Goal: Task Accomplishment & Management: Use online tool/utility

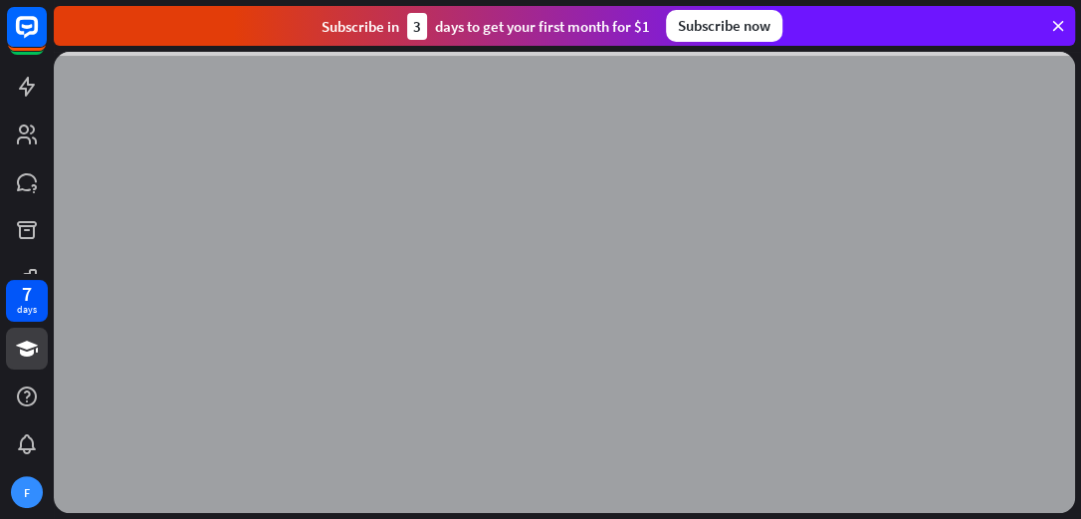
click at [1063, 23] on icon at bounding box center [1058, 26] width 18 height 18
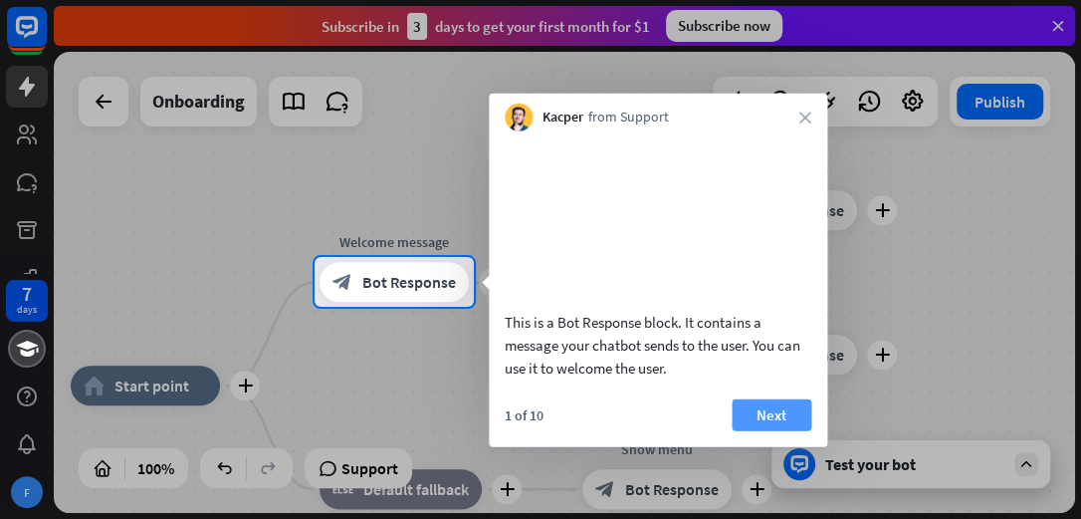
click at [753, 430] on button "Next" at bounding box center [772, 414] width 80 height 32
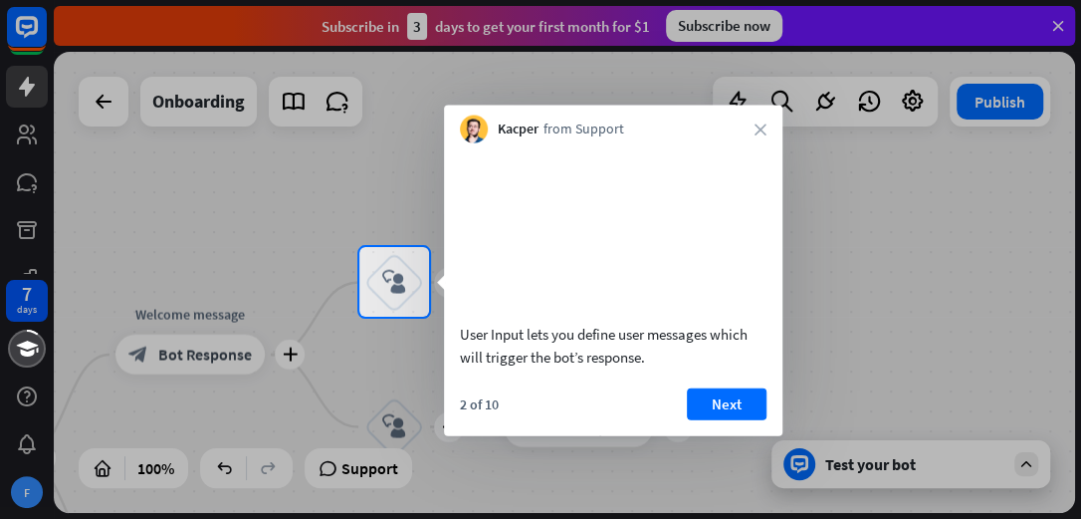
click at [1054, 21] on div at bounding box center [540, 123] width 1081 height 247
click at [755, 121] on div "Kacper from Support close" at bounding box center [613, 125] width 338 height 38
click at [760, 129] on icon "close" at bounding box center [760, 129] width 12 height 12
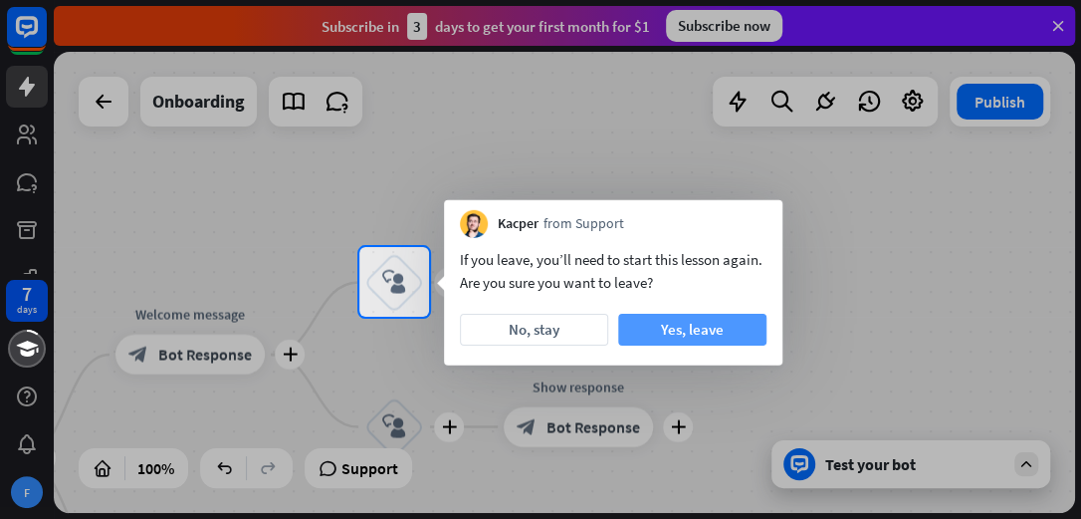
click at [707, 336] on button "Yes, leave" at bounding box center [692, 330] width 148 height 32
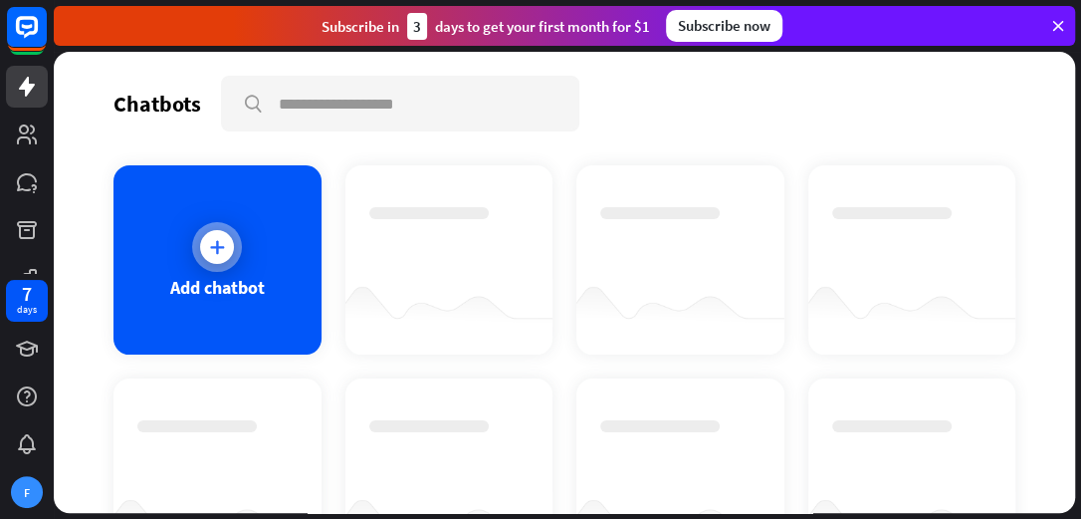
click at [207, 254] on icon at bounding box center [217, 247] width 20 height 20
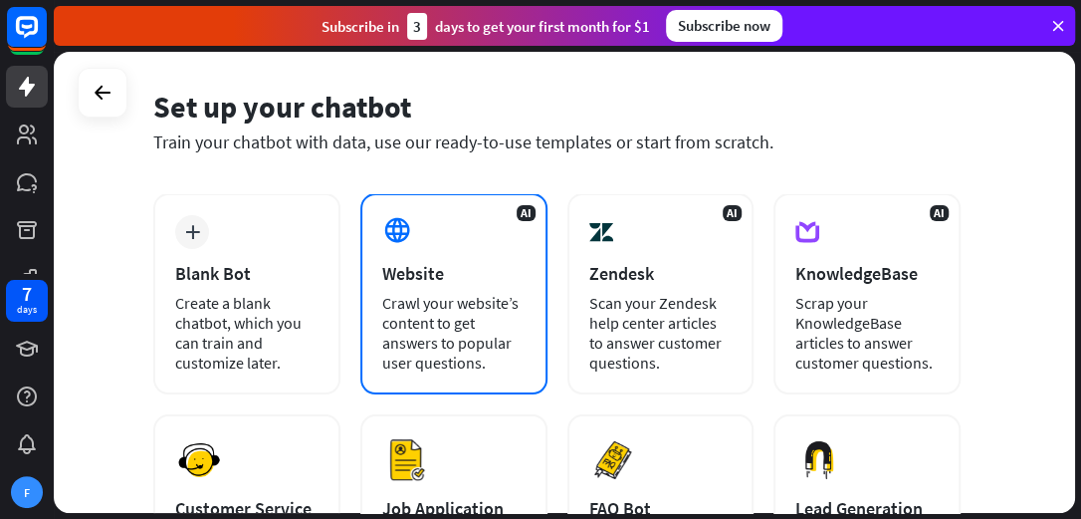
scroll to position [100, 0]
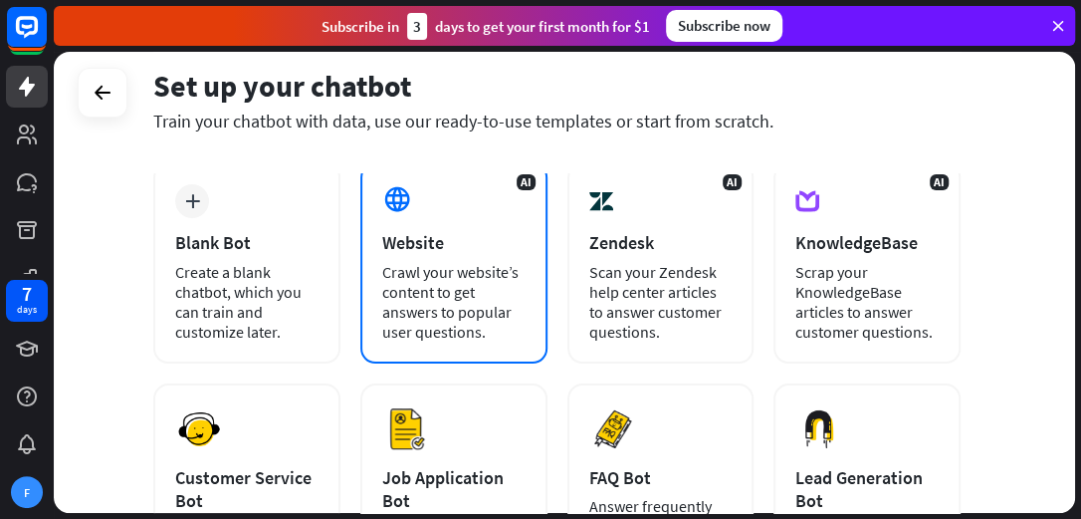
click at [424, 206] on div "AI Website Crawl your website’s content to get answers to popular user question…" at bounding box center [453, 262] width 187 height 201
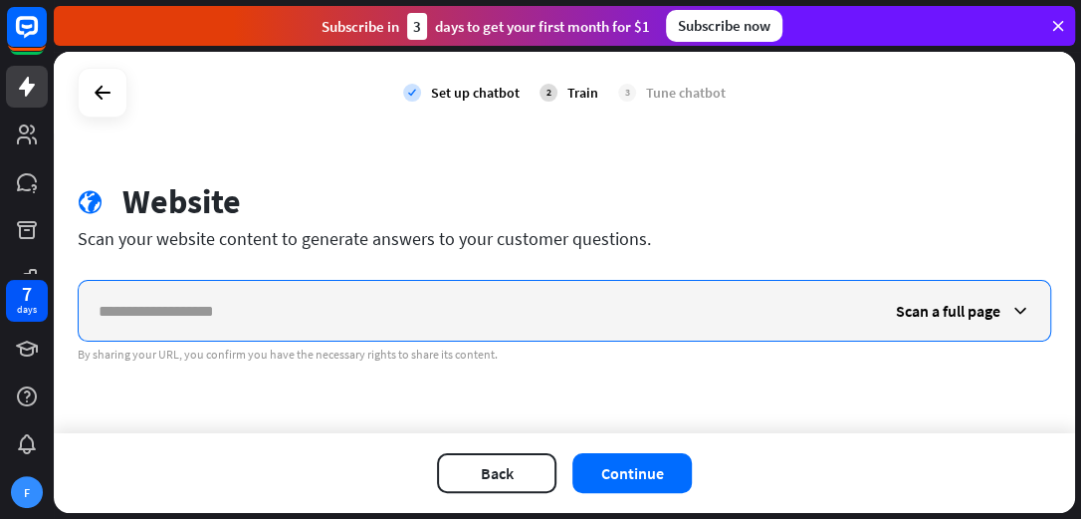
paste input "**********"
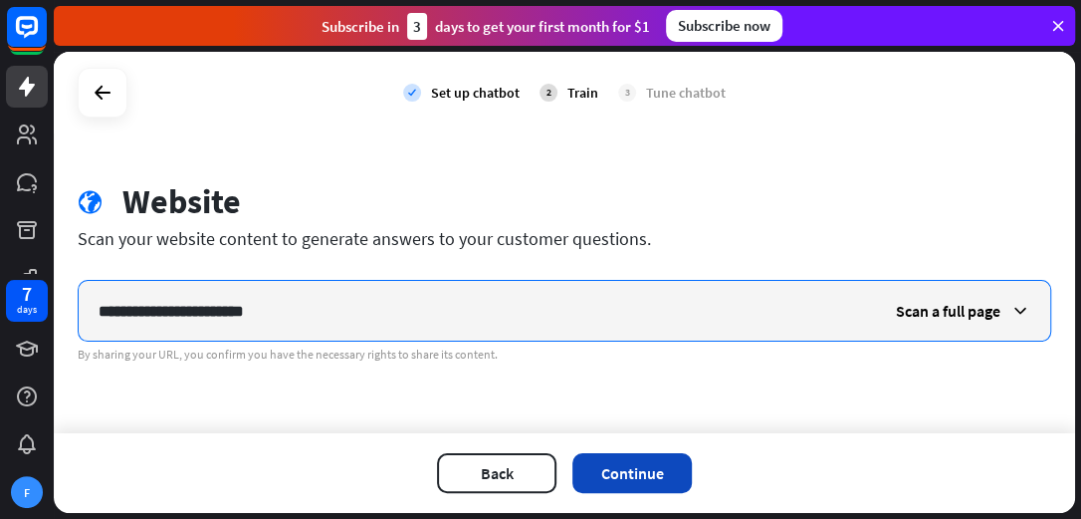
type input "**********"
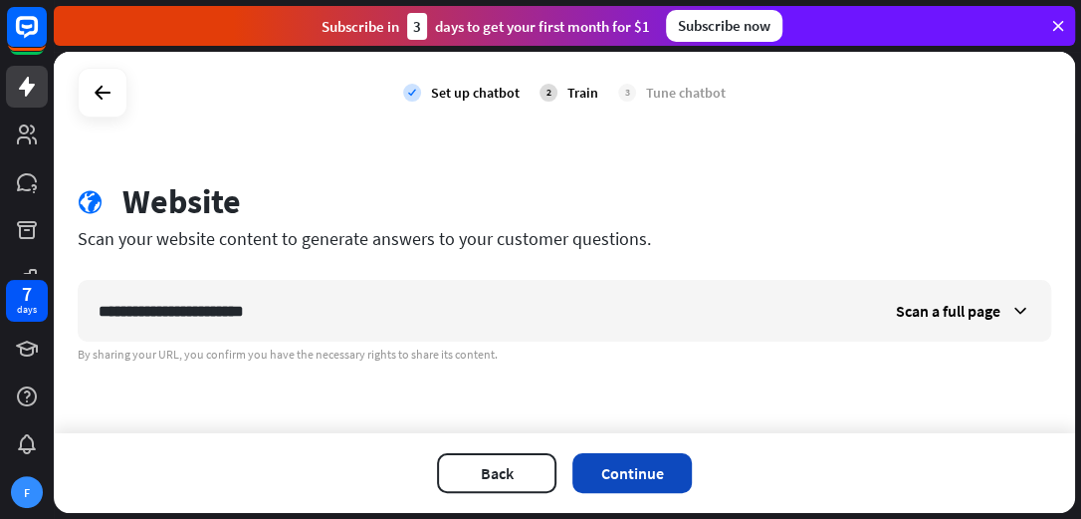
click at [623, 457] on button "Continue" at bounding box center [631, 473] width 119 height 40
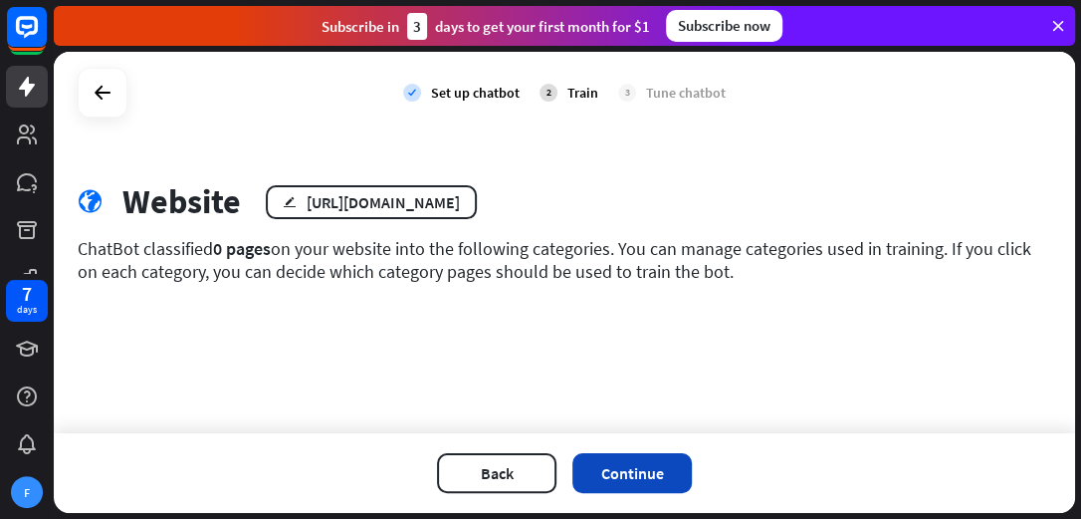
click at [643, 483] on button "Continue" at bounding box center [631, 473] width 119 height 40
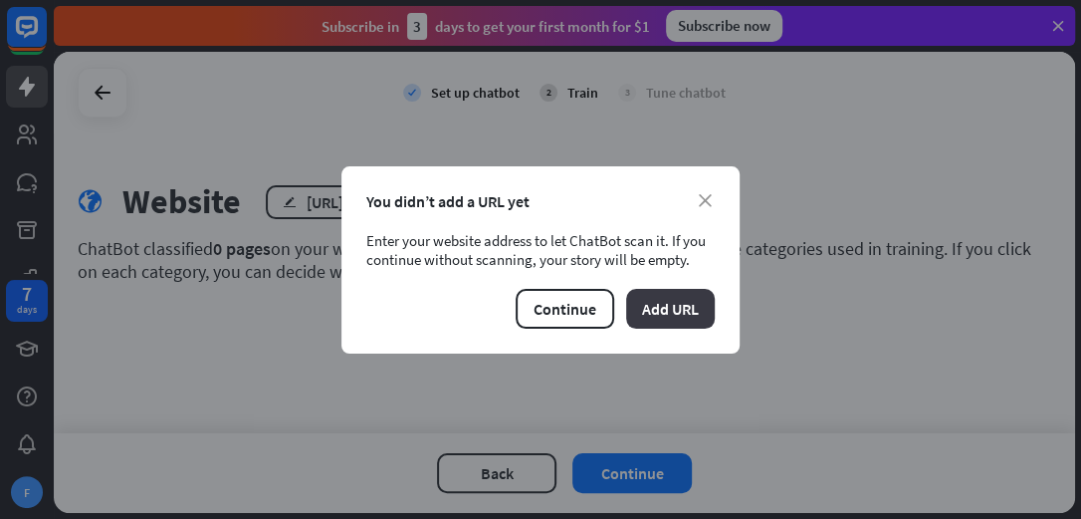
click at [653, 318] on button "Add URL" at bounding box center [670, 309] width 89 height 40
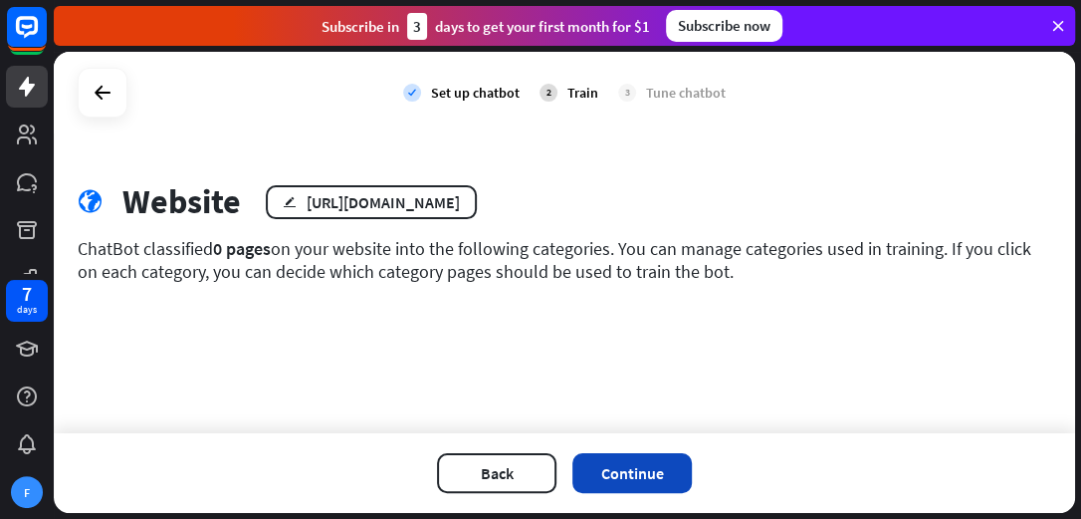
click at [623, 487] on button "Continue" at bounding box center [631, 473] width 119 height 40
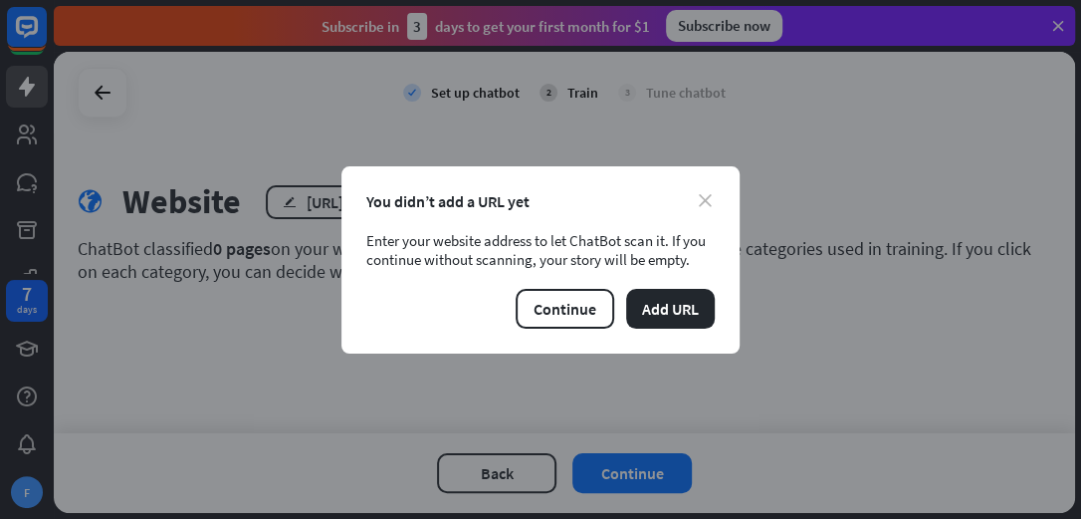
click at [709, 200] on icon "close" at bounding box center [705, 200] width 13 height 13
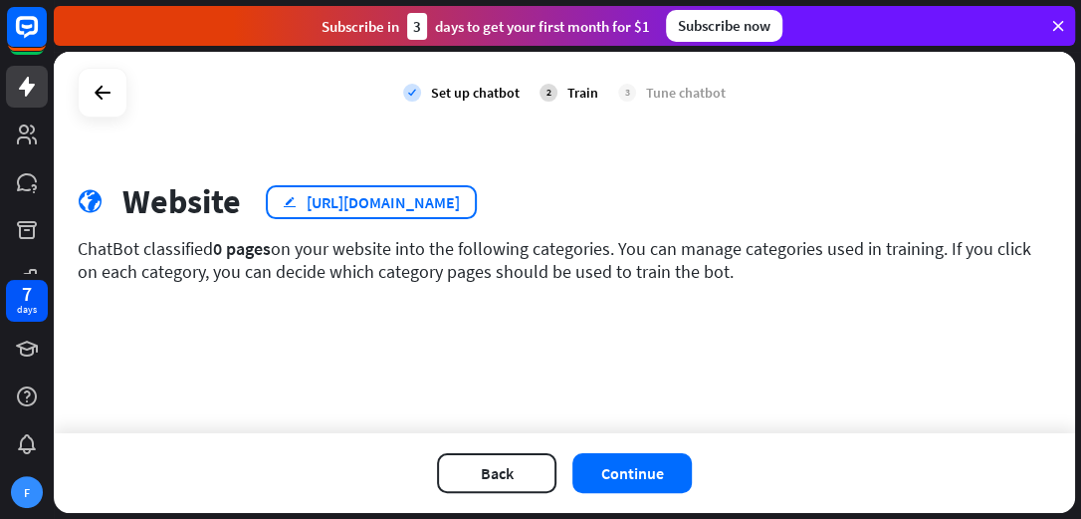
click at [369, 185] on div "edit [URL][DOMAIN_NAME]" at bounding box center [371, 202] width 211 height 34
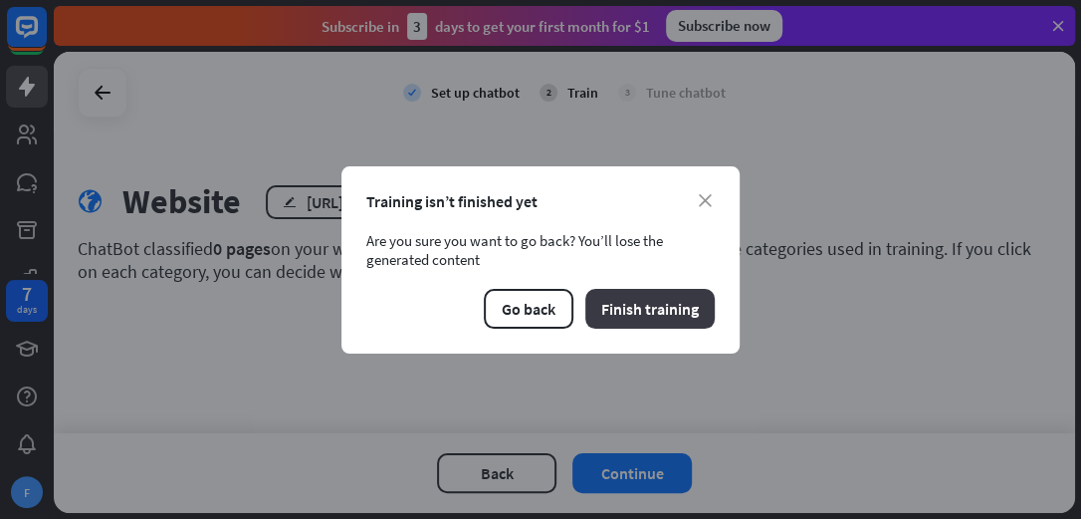
click at [662, 316] on button "Finish training" at bounding box center [649, 309] width 129 height 40
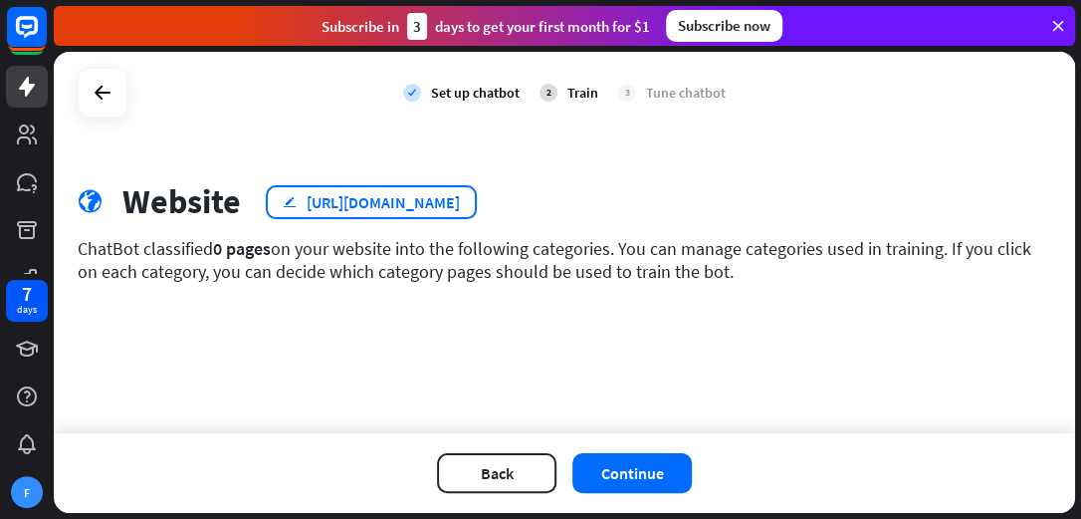
click at [473, 188] on div "edit [URL][DOMAIN_NAME]" at bounding box center [371, 202] width 211 height 34
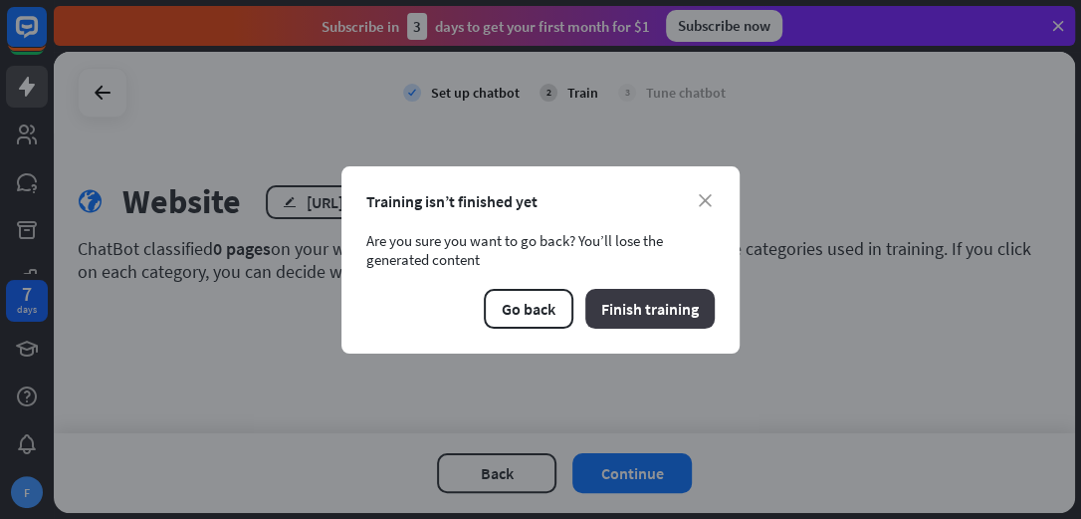
click at [635, 292] on button "Finish training" at bounding box center [649, 309] width 129 height 40
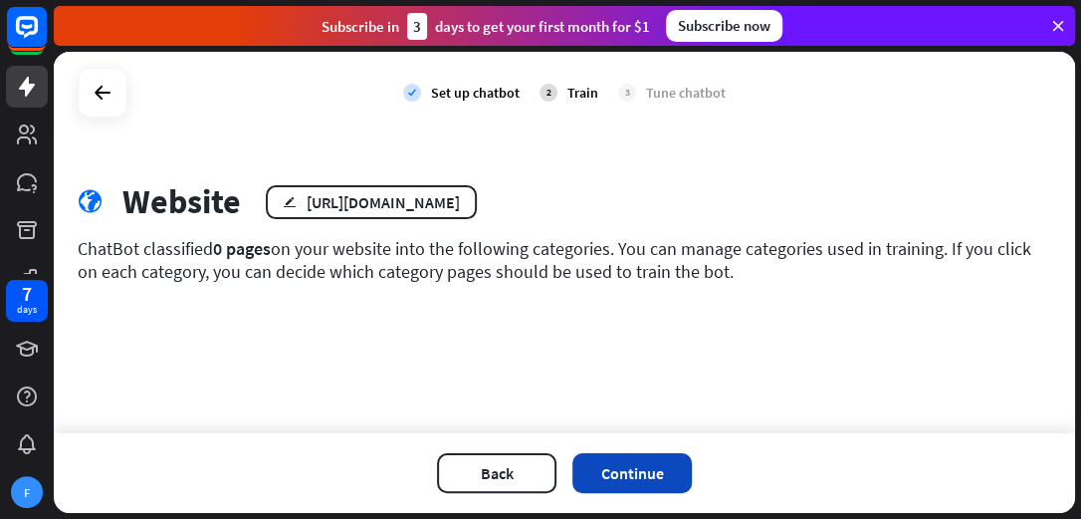
drag, startPoint x: 618, startPoint y: 447, endPoint x: 623, endPoint y: 457, distance: 11.1
click at [618, 451] on div "Back Continue" at bounding box center [564, 473] width 1021 height 80
click at [625, 464] on button "Continue" at bounding box center [631, 473] width 119 height 40
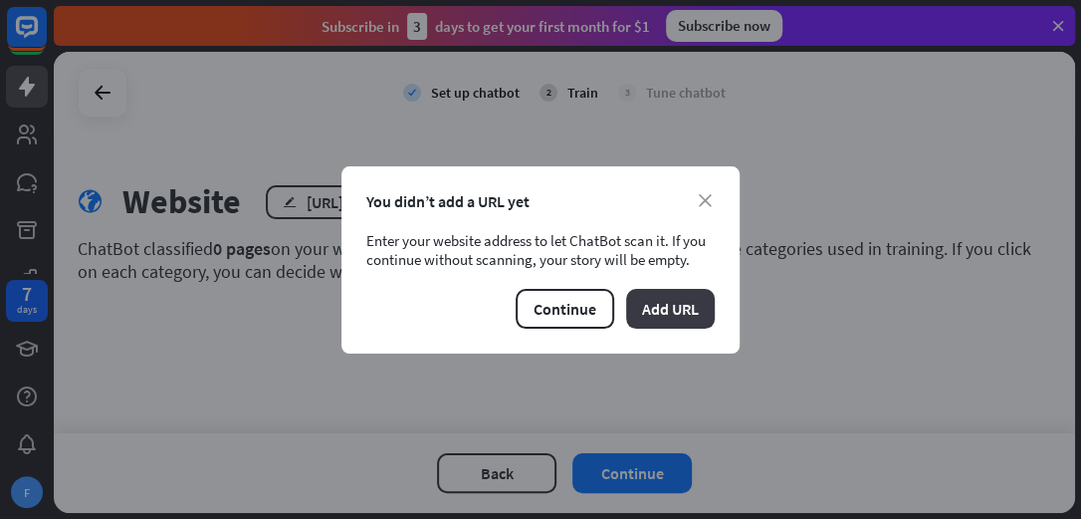
click at [660, 315] on button "Add URL" at bounding box center [670, 309] width 89 height 40
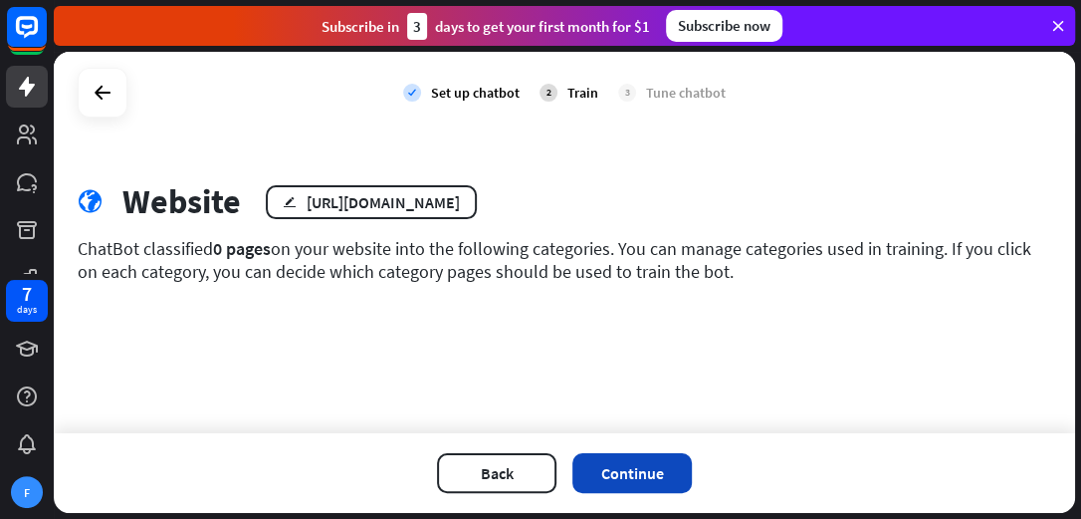
click at [641, 469] on button "Continue" at bounding box center [631, 473] width 119 height 40
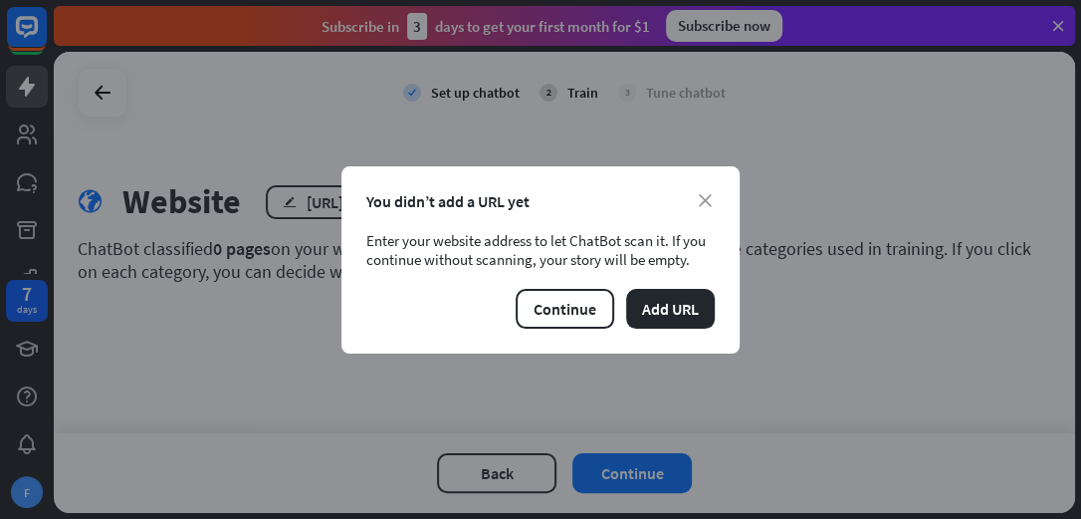
click at [558, 275] on div "close You didn’t add a URL yet Enter your website address to let ChatBot scan i…" at bounding box center [540, 259] width 398 height 187
click at [573, 314] on button "Continue" at bounding box center [565, 309] width 99 height 40
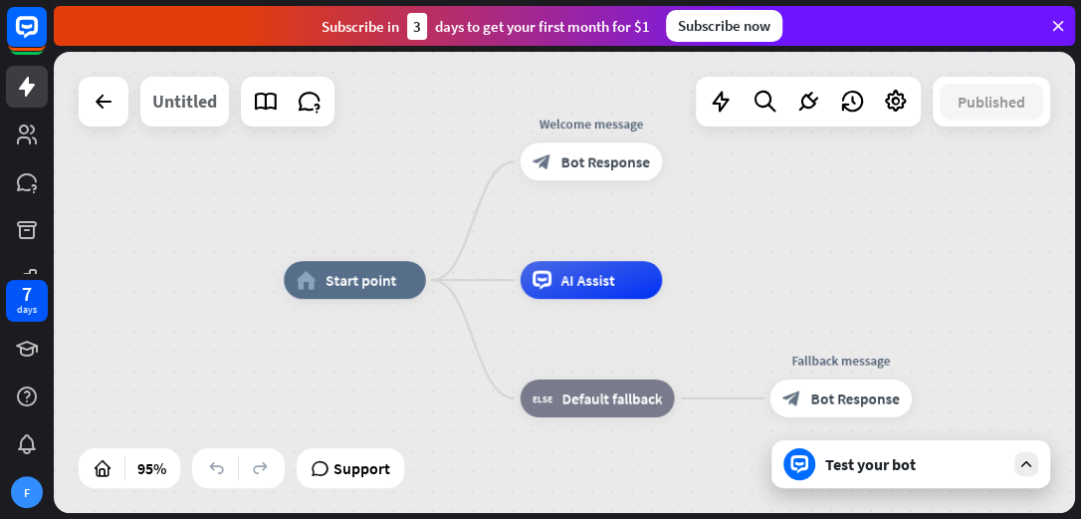
click at [210, 118] on div "Untitled" at bounding box center [184, 102] width 65 height 50
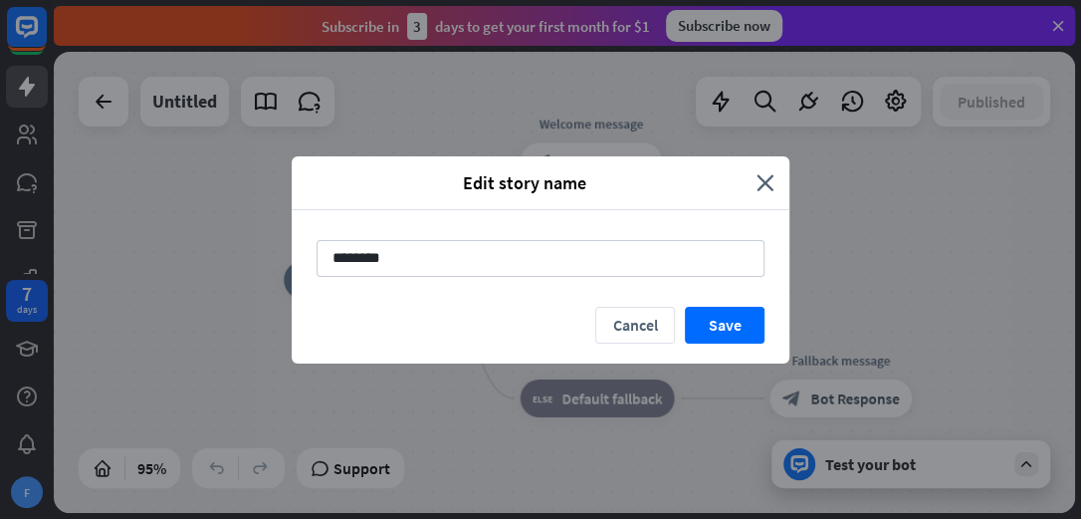
click at [398, 228] on div "********" at bounding box center [541, 258] width 498 height 97
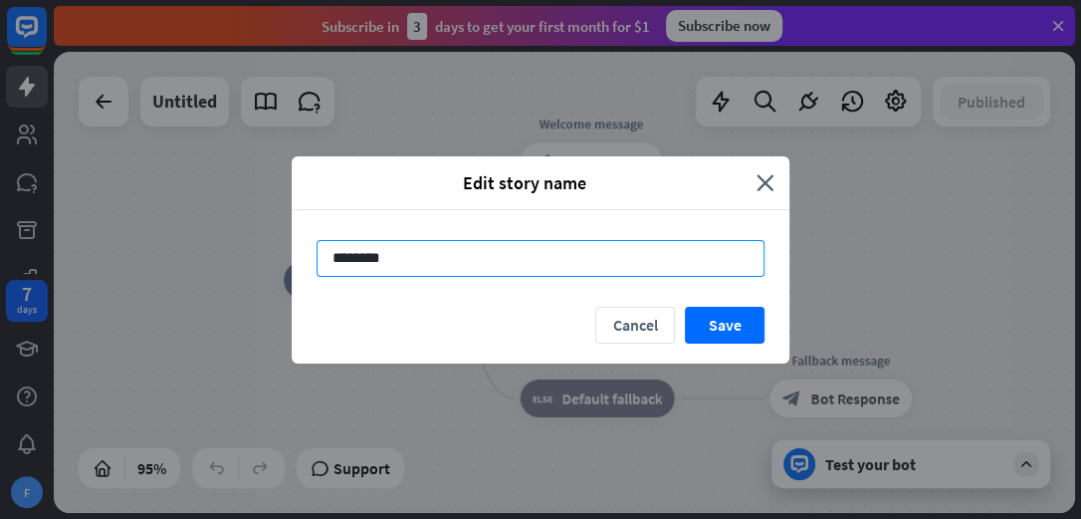
click at [429, 265] on input "********" at bounding box center [541, 258] width 448 height 37
type input "**********"
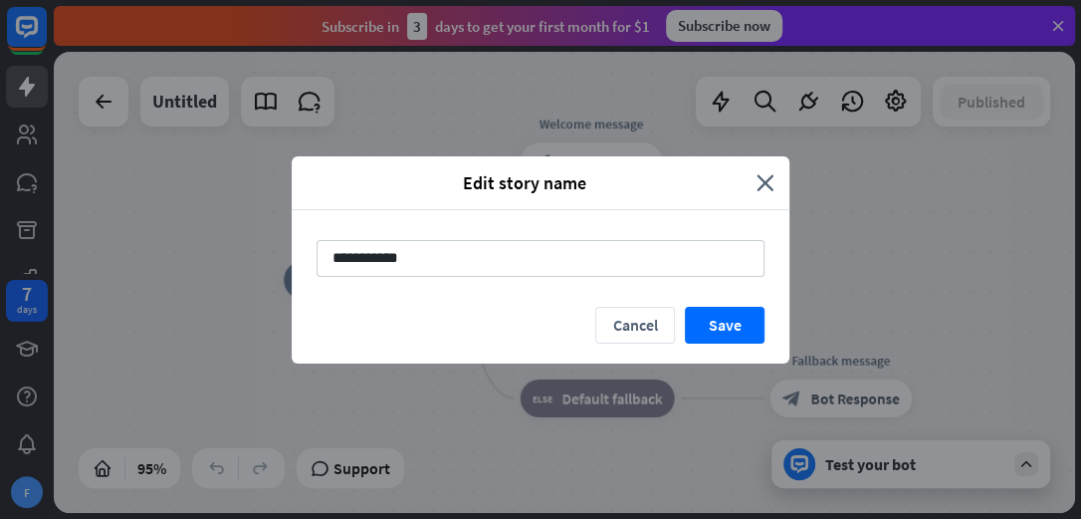
click at [713, 347] on div "Cancel Save" at bounding box center [541, 335] width 498 height 57
click at [719, 312] on button "Save" at bounding box center [725, 325] width 80 height 37
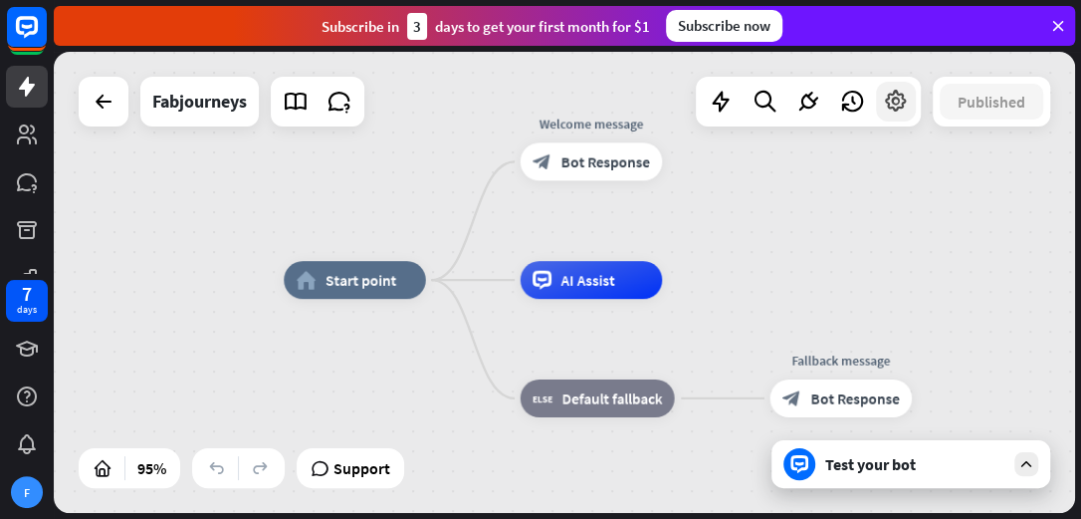
click at [901, 116] on div at bounding box center [896, 102] width 40 height 40
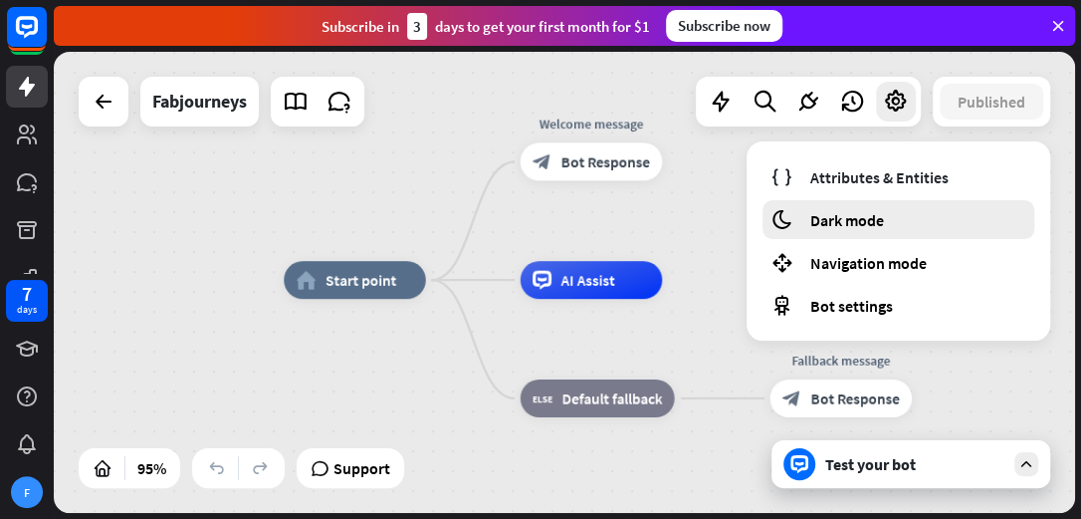
click at [890, 212] on div "moon Dark mode" at bounding box center [898, 219] width 272 height 39
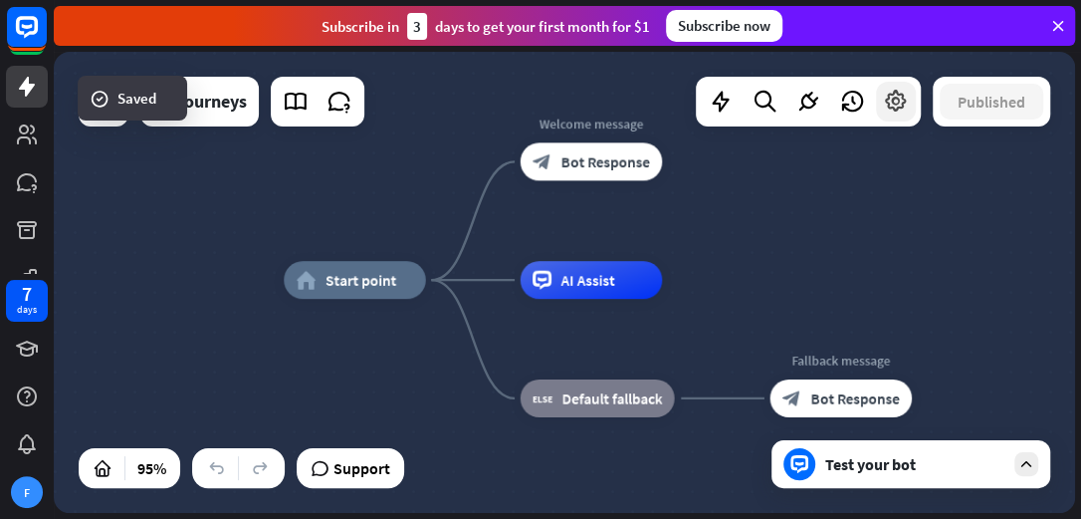
click at [905, 110] on icon at bounding box center [896, 102] width 26 height 26
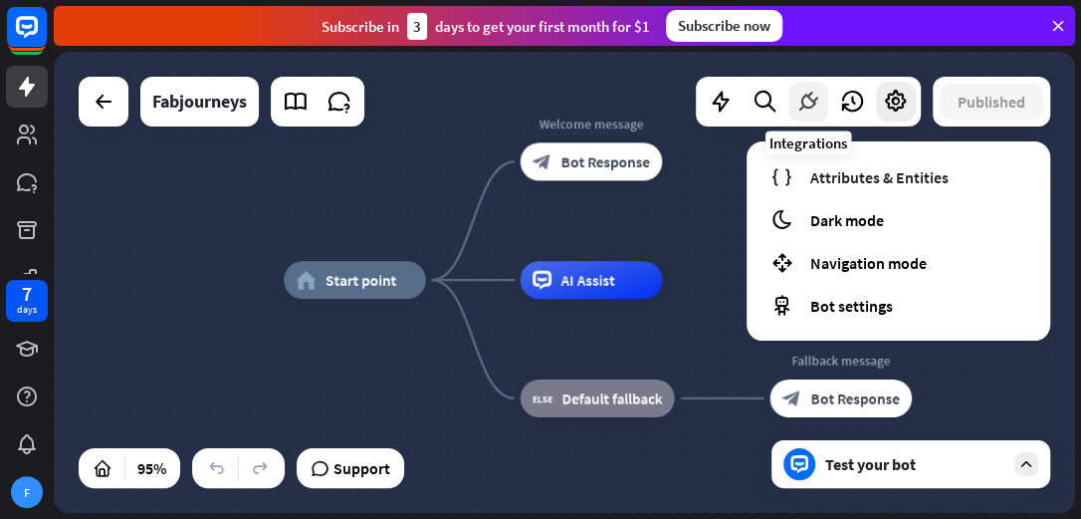
click at [808, 99] on icon at bounding box center [808, 102] width 26 height 26
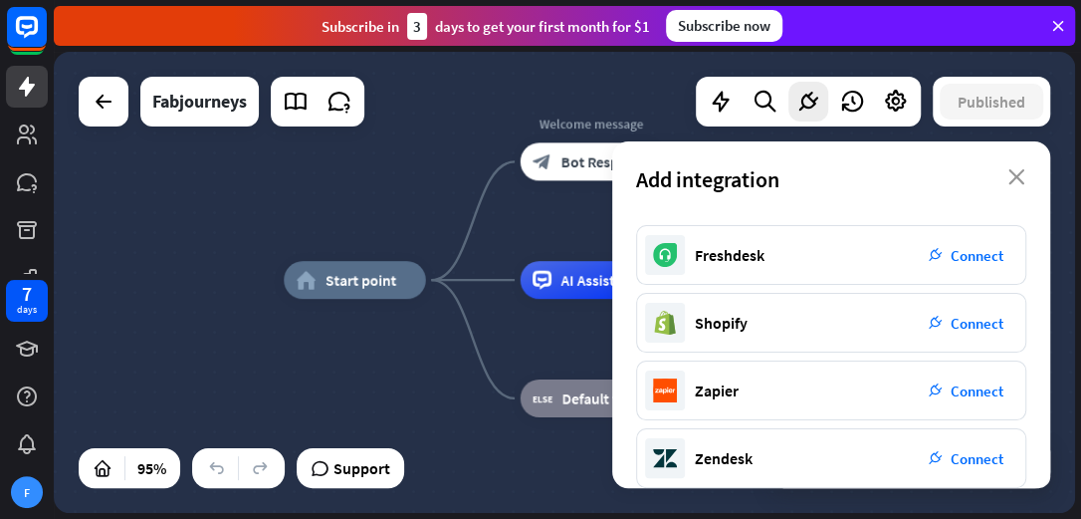
scroll to position [556, 0]
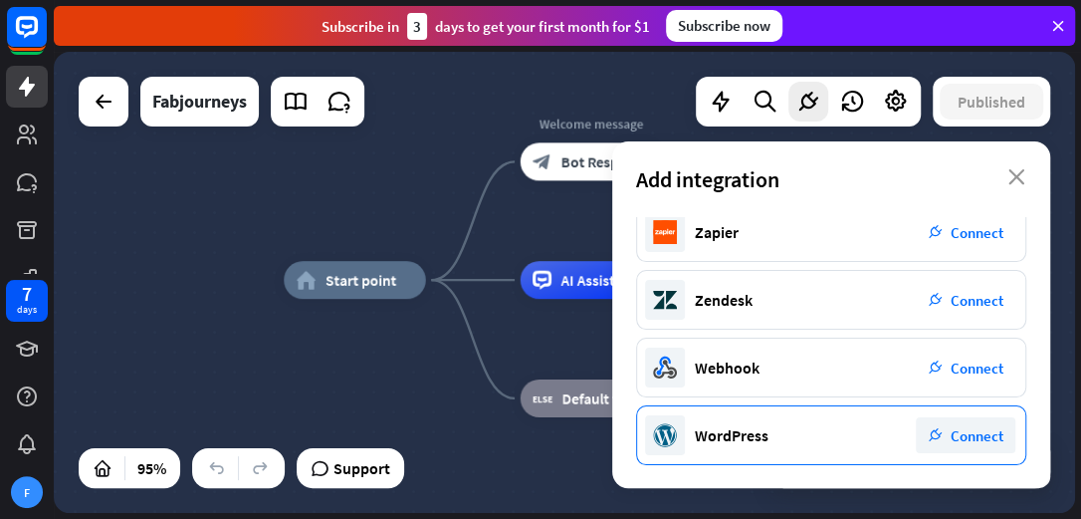
click at [987, 436] on span "Connect" at bounding box center [977, 435] width 53 height 19
